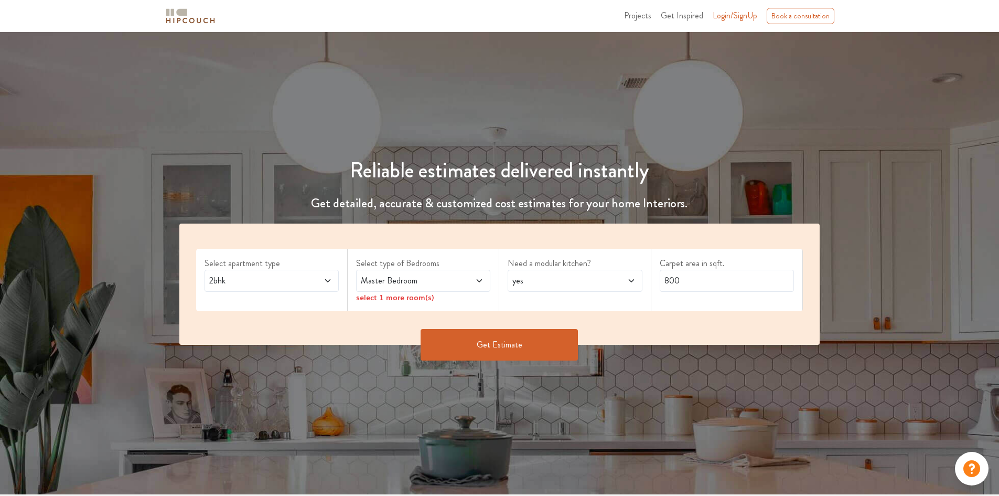
click at [279, 283] on span "2bhk" at bounding box center [254, 280] width 94 height 13
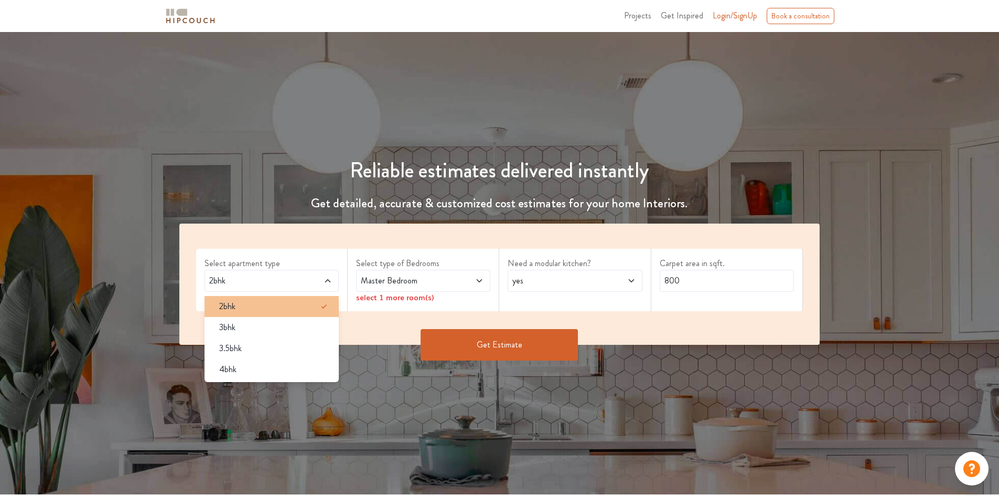
click at [274, 304] on div "2bhk" at bounding box center [275, 306] width 128 height 13
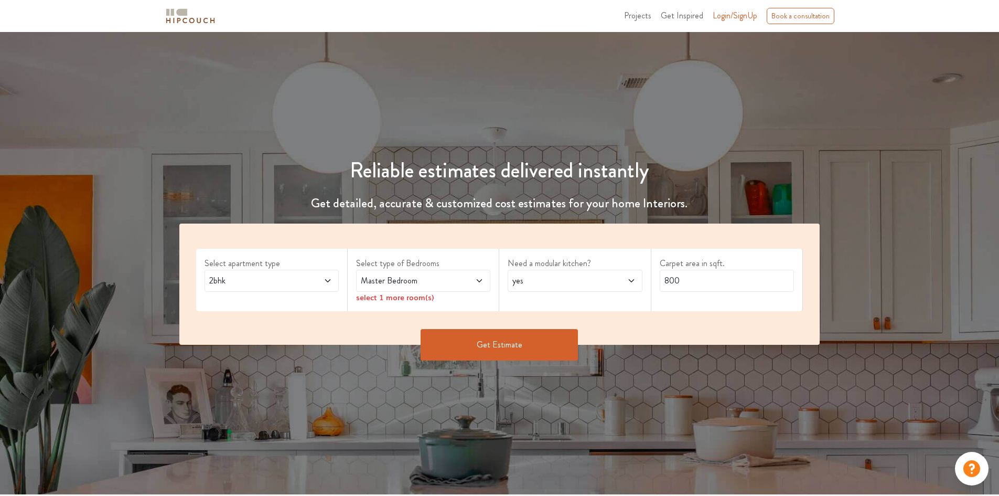
click at [439, 282] on span "Master Bedroom" at bounding box center [406, 280] width 94 height 13
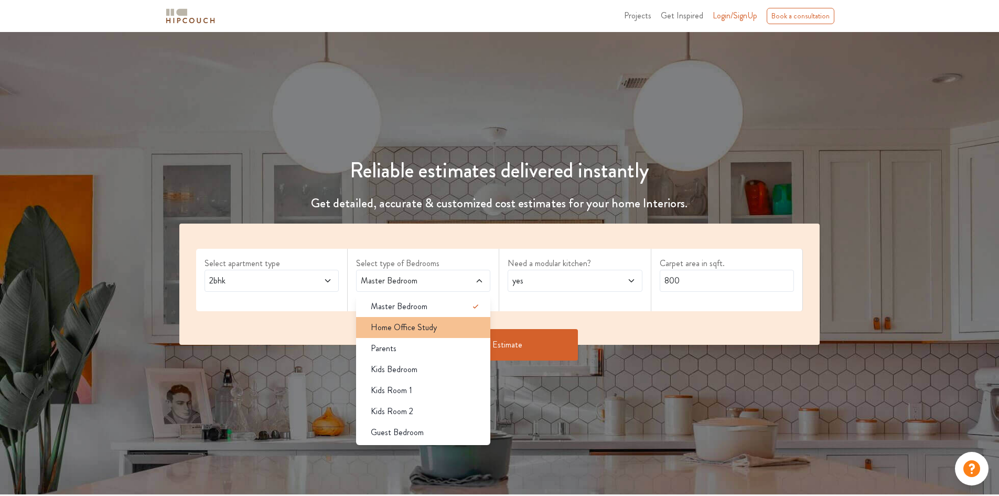
click at [447, 326] on div "Home Office Study" at bounding box center [427, 327] width 128 height 13
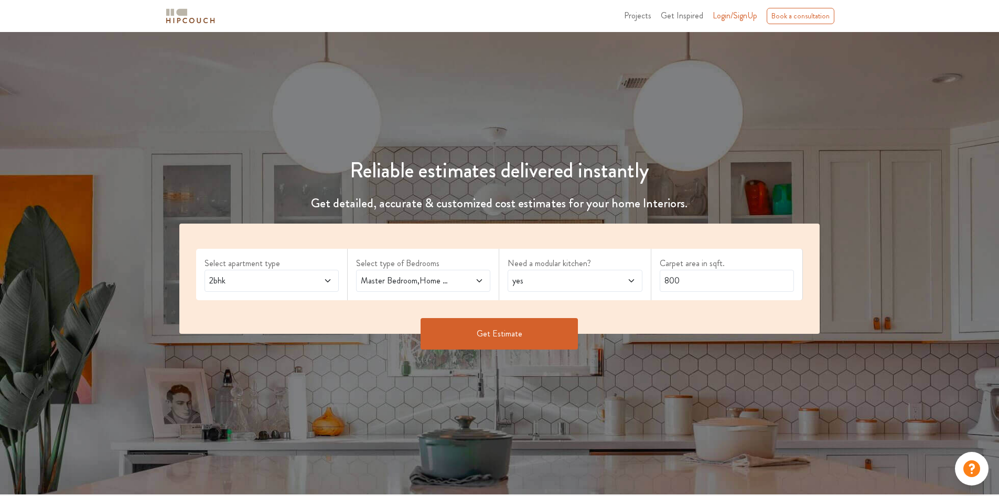
click at [460, 275] on span at bounding box center [468, 280] width 31 height 13
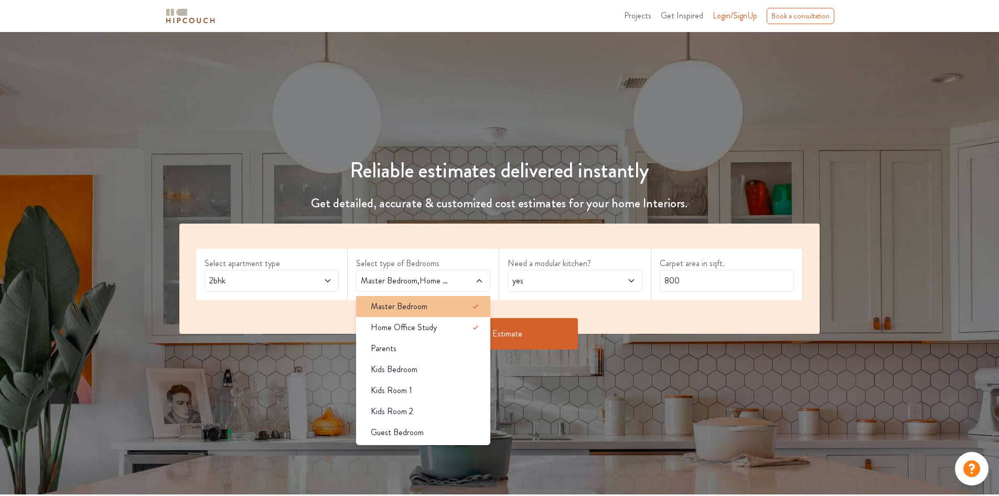
click at [461, 303] on div "Master Bedroom" at bounding box center [427, 306] width 128 height 13
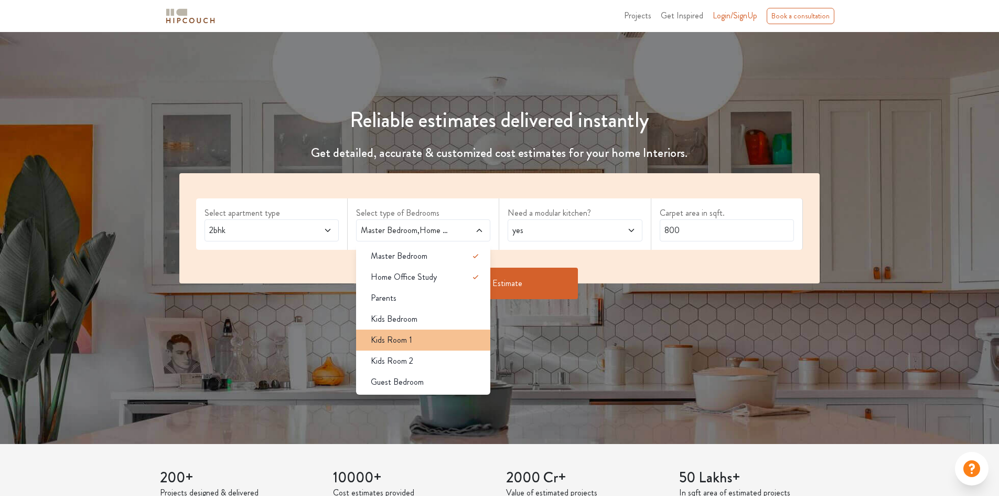
scroll to position [105, 0]
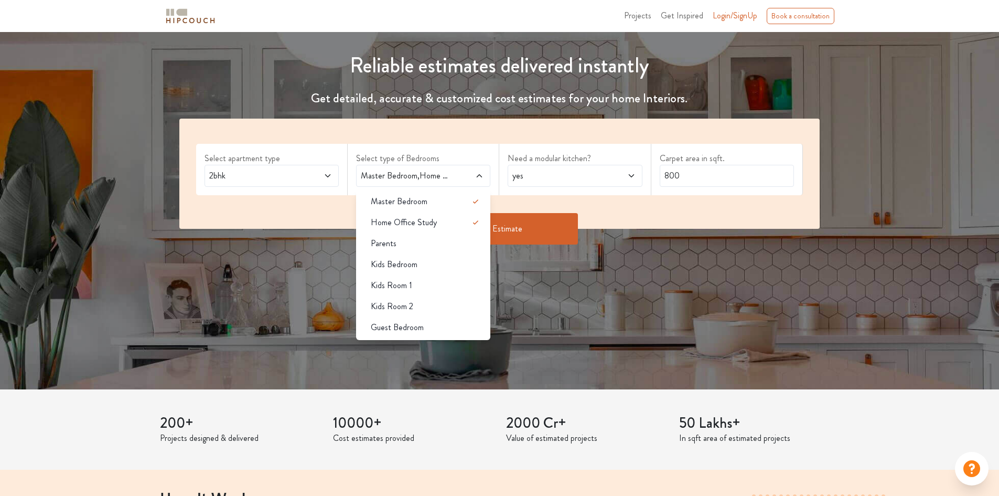
click at [675, 198] on div "Select apartment type 2bhk Select type of Bedrooms Master Bedroom,Home Office S…" at bounding box center [499, 174] width 641 height 110
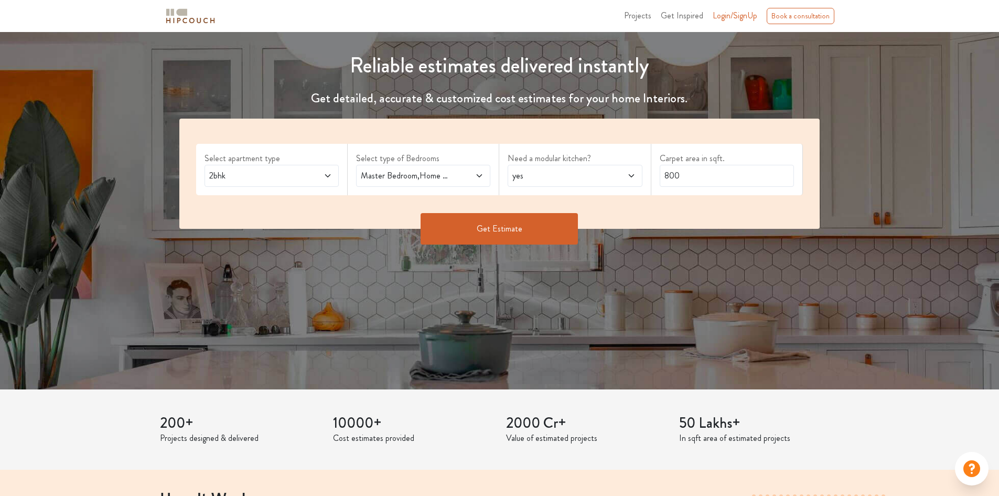
click at [618, 173] on span at bounding box center [619, 175] width 31 height 13
click at [609, 224] on div "no" at bounding box center [578, 222] width 128 height 13
click at [718, 182] on input "800" at bounding box center [727, 176] width 134 height 22
drag, startPoint x: 698, startPoint y: 182, endPoint x: 615, endPoint y: 186, distance: 83.5
click at [615, 186] on div "Select apartment type 2bhk Select type of Bedrooms Master Bedroom,Home Office S…" at bounding box center [499, 174] width 641 height 110
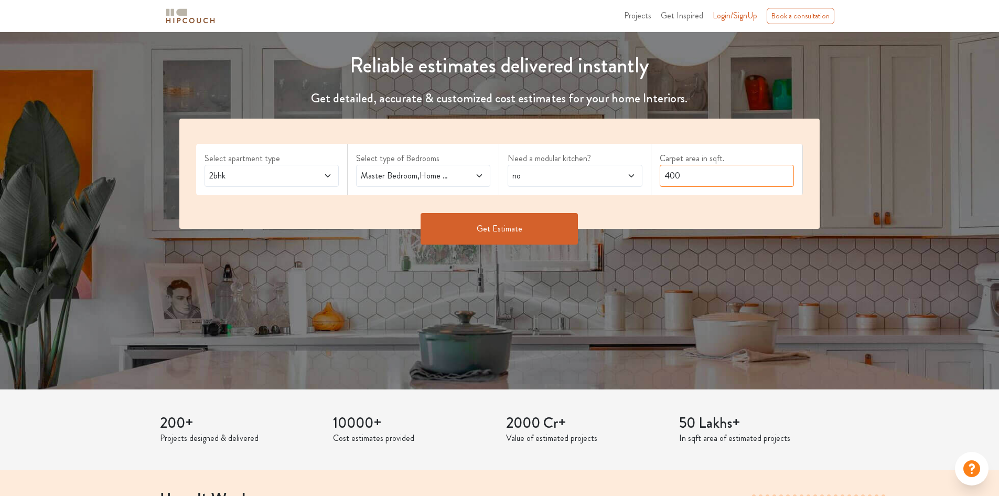
type input "400"
click at [455, 235] on button "Get Estimate" at bounding box center [499, 228] width 157 height 31
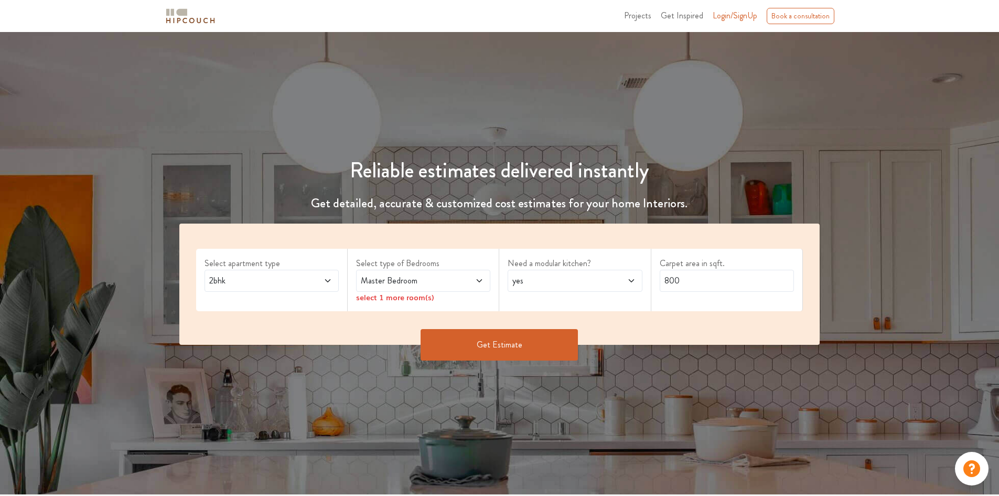
click at [447, 273] on div "Master Bedroom" at bounding box center [423, 281] width 134 height 22
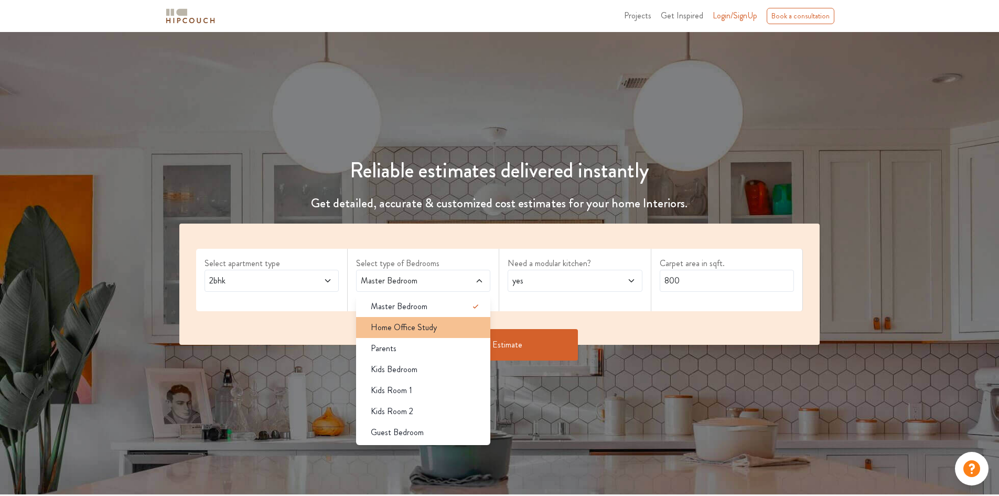
click at [412, 326] on span "Home Office Study" at bounding box center [404, 327] width 66 height 13
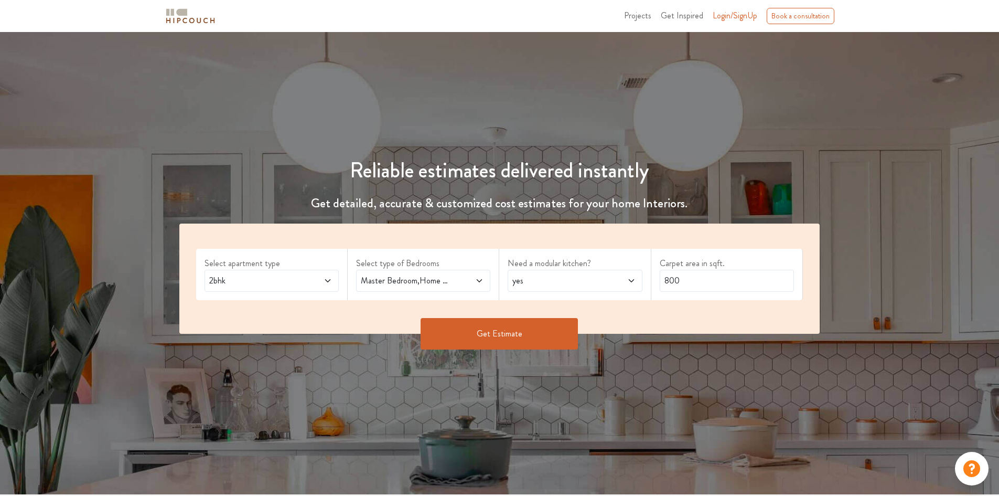
click at [554, 291] on div "yes" at bounding box center [575, 281] width 134 height 22
click at [554, 285] on span "yes" at bounding box center [557, 280] width 94 height 13
click at [536, 325] on div "no" at bounding box center [578, 327] width 128 height 13
drag, startPoint x: 744, startPoint y: 275, endPoint x: 547, endPoint y: 304, distance: 199.3
click at [550, 304] on div "Select apartment type 2bhk Select type of Bedrooms Master Bedroom,Home Office S…" at bounding box center [499, 279] width 641 height 110
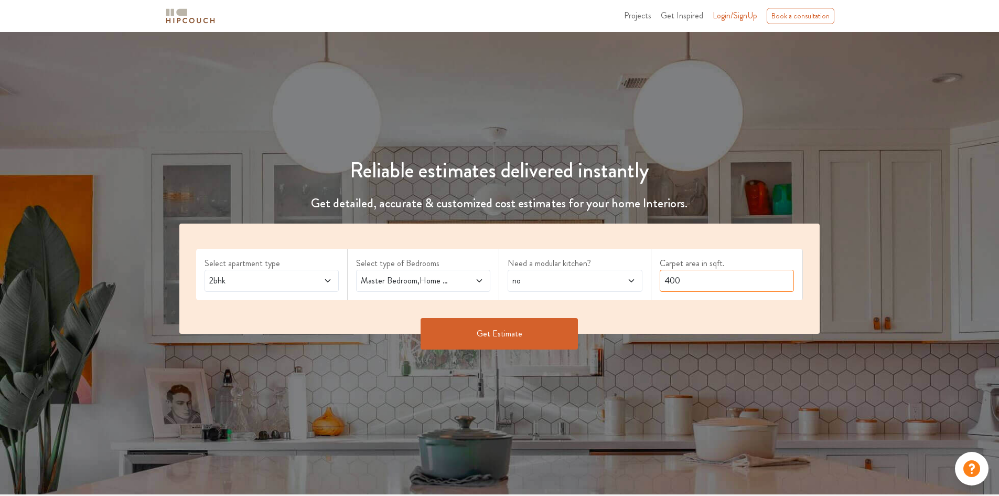
type input "400"
click at [454, 328] on button "Get Estimate" at bounding box center [499, 333] width 157 height 31
